Goal: Information Seeking & Learning: Learn about a topic

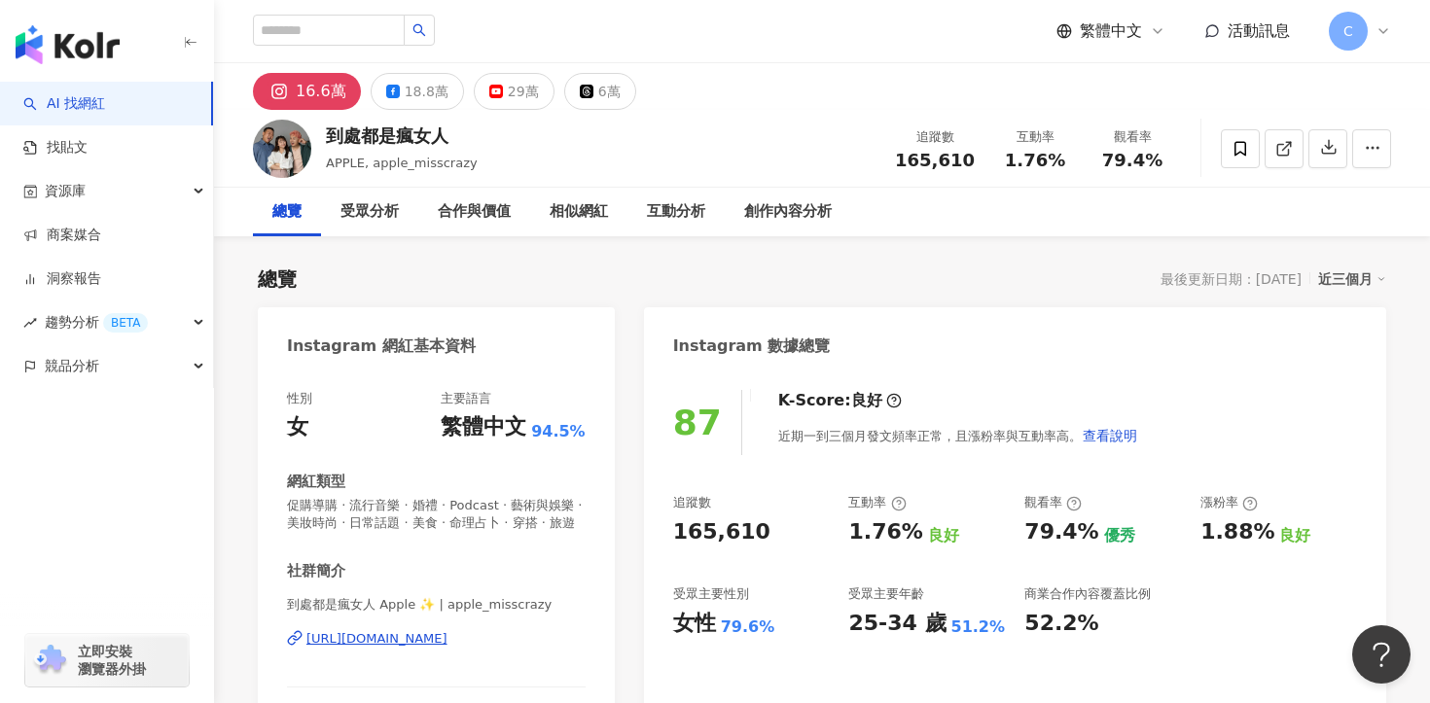
click at [393, 642] on div "https://www.instagram.com/apple_misscrazy/" at bounding box center [376, 639] width 141 height 18
